Goal: Information Seeking & Learning: Check status

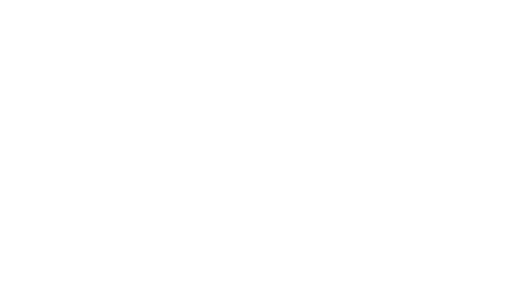
select select
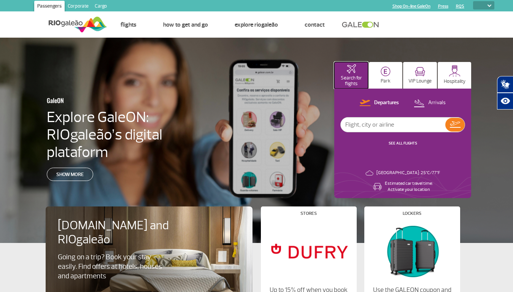
click at [351, 75] on p "Search for flights" at bounding box center [351, 80] width 26 height 11
click at [386, 75] on img at bounding box center [386, 72] width 10 height 10
click at [420, 75] on img at bounding box center [420, 72] width 10 height 10
click at [455, 75] on img at bounding box center [455, 71] width 12 height 12
click at [380, 103] on p "Departures" at bounding box center [386, 102] width 25 height 7
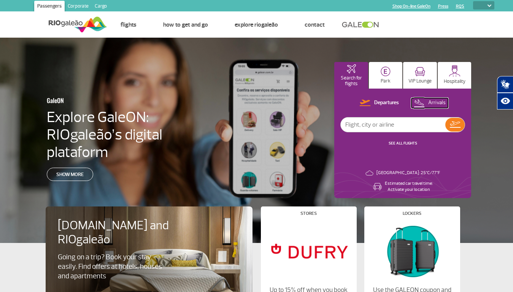
click at [430, 103] on p "Arrivals" at bounding box center [437, 102] width 18 height 7
click at [455, 125] on img at bounding box center [455, 124] width 11 height 6
